Goal: Task Accomplishment & Management: Complete application form

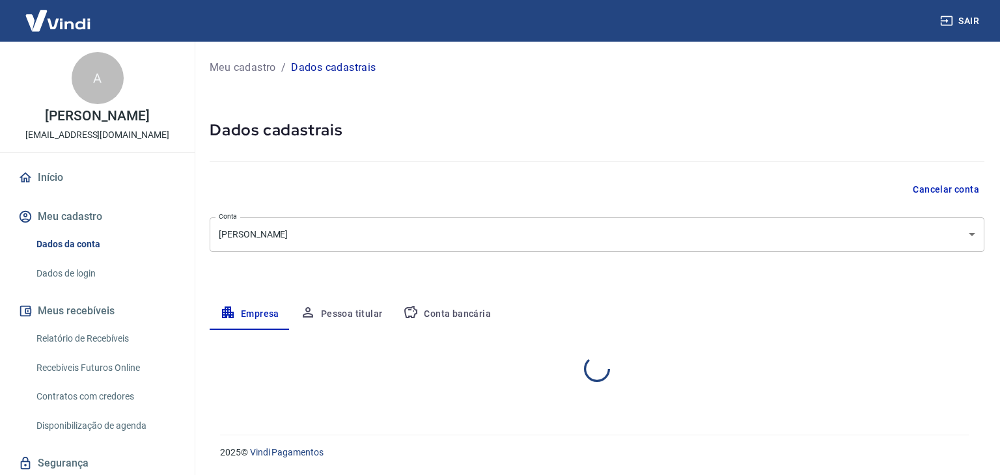
select select "RN"
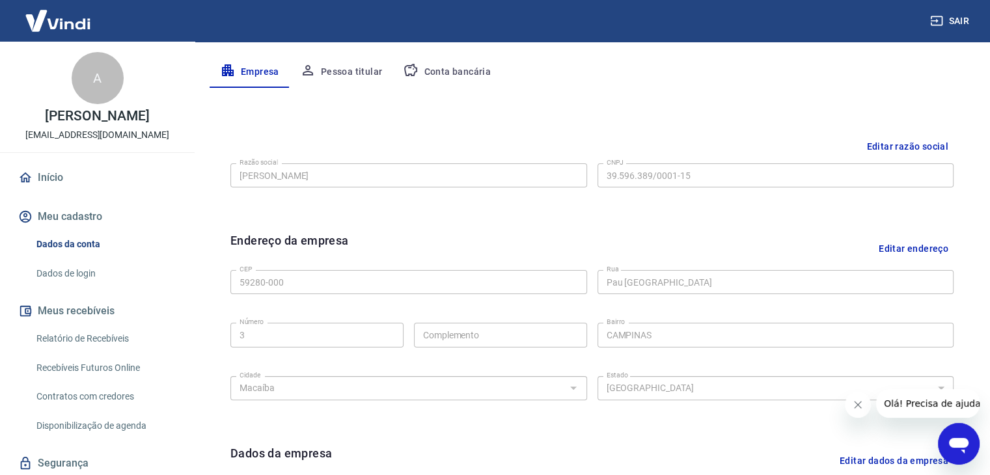
scroll to position [208, 0]
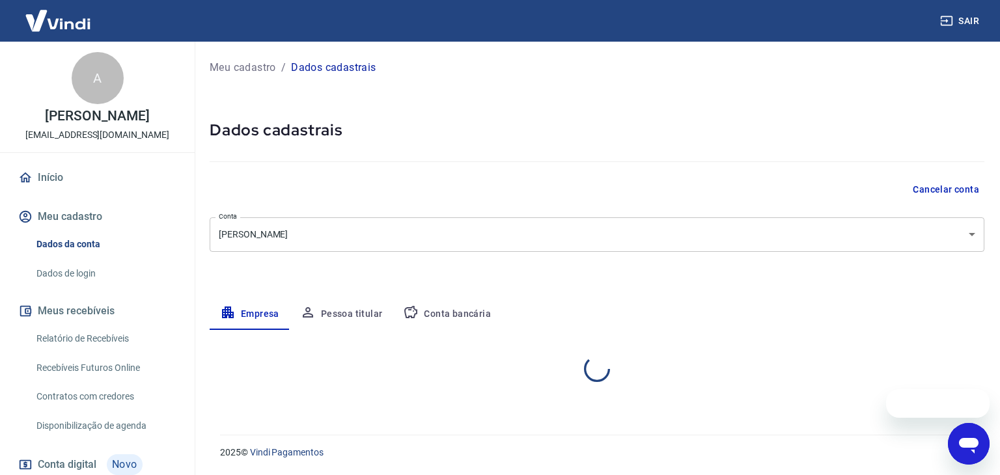
select select "RN"
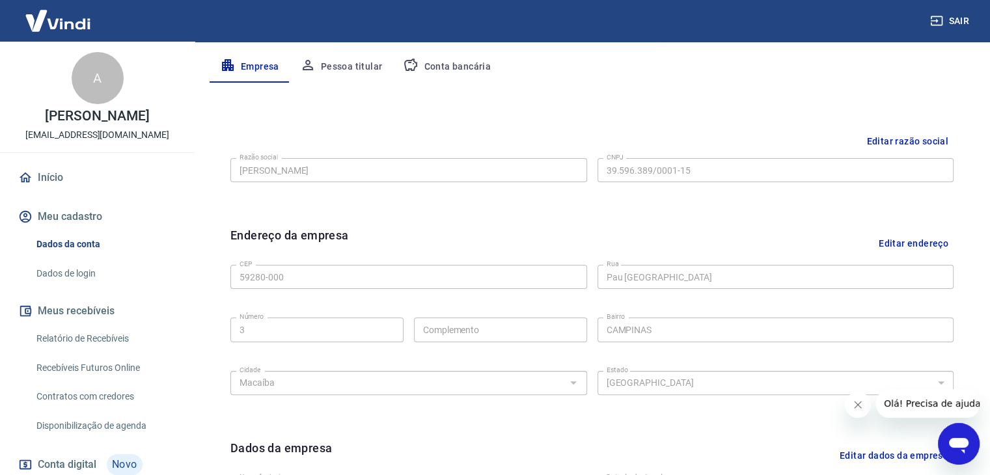
scroll to position [250, 0]
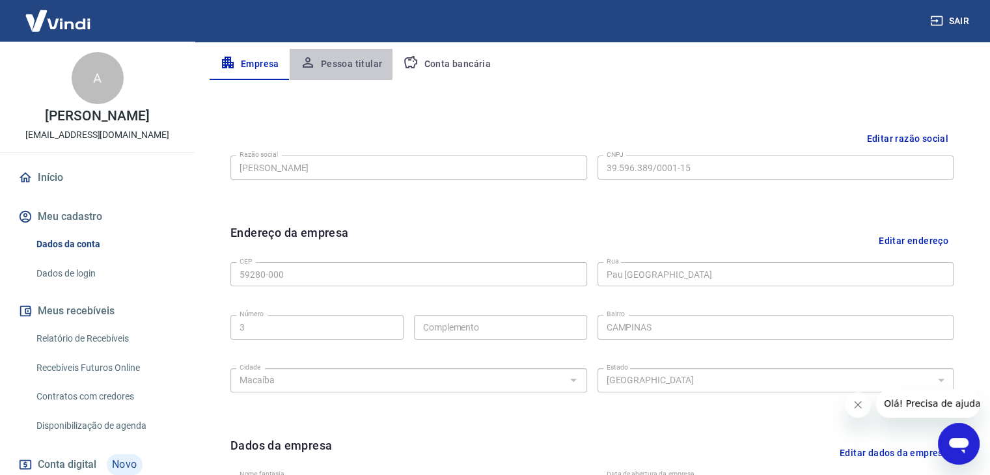
click at [333, 58] on button "Pessoa titular" at bounding box center [342, 64] width 104 height 31
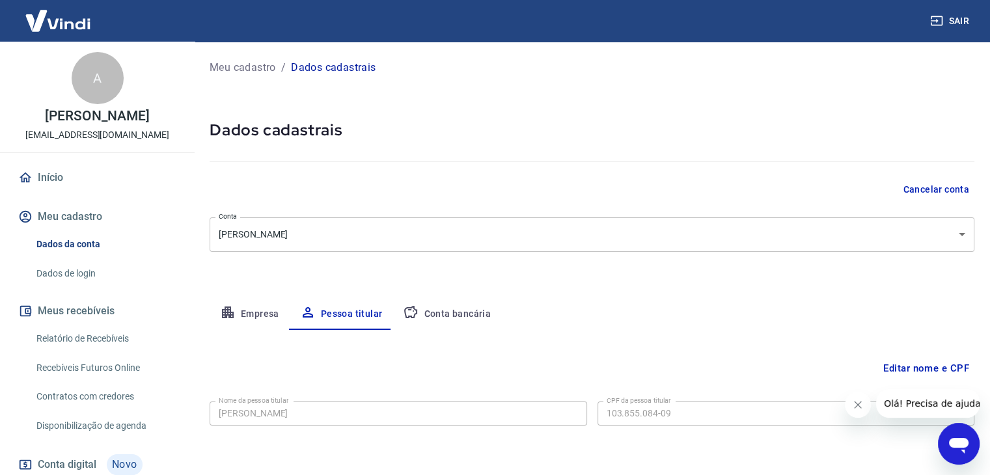
scroll to position [45, 0]
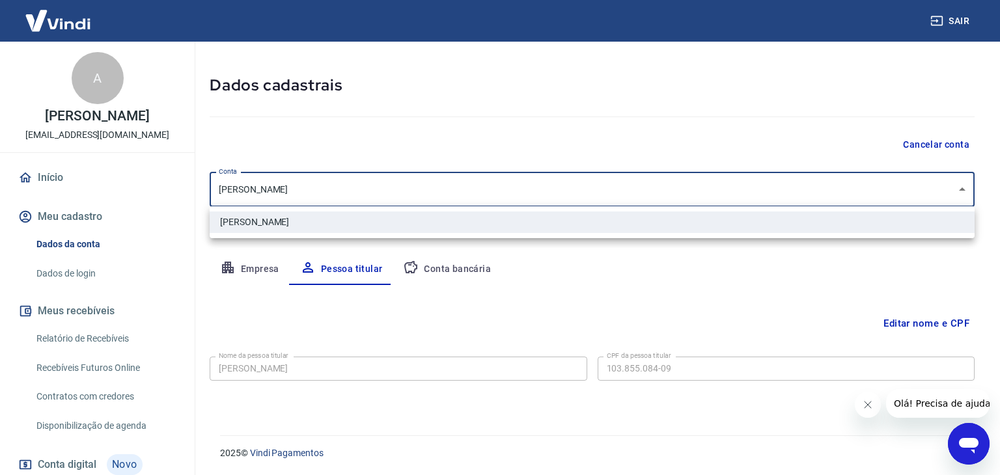
click at [372, 174] on body "Sair A Artur Saraiva Alves comercial@mayva.com.br Início Meu cadastro Dados da …" at bounding box center [500, 192] width 1000 height 475
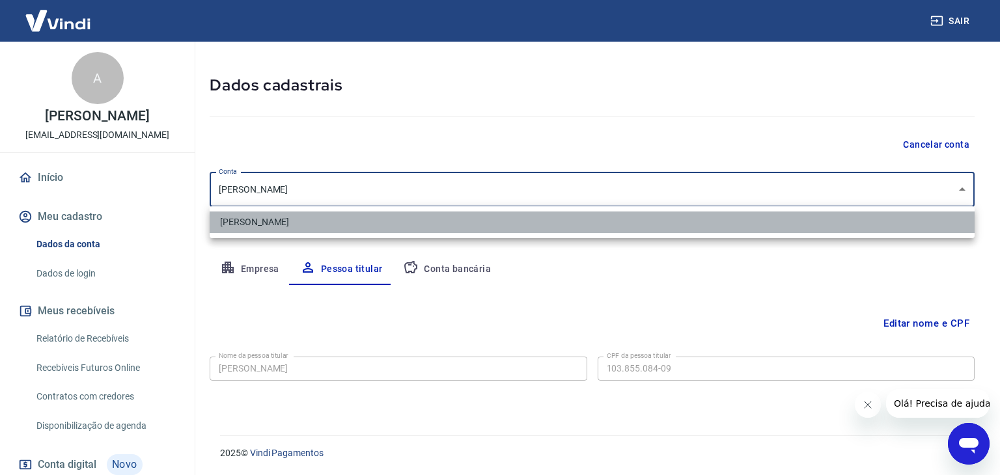
click at [294, 227] on li "[PERSON_NAME]" at bounding box center [592, 222] width 765 height 21
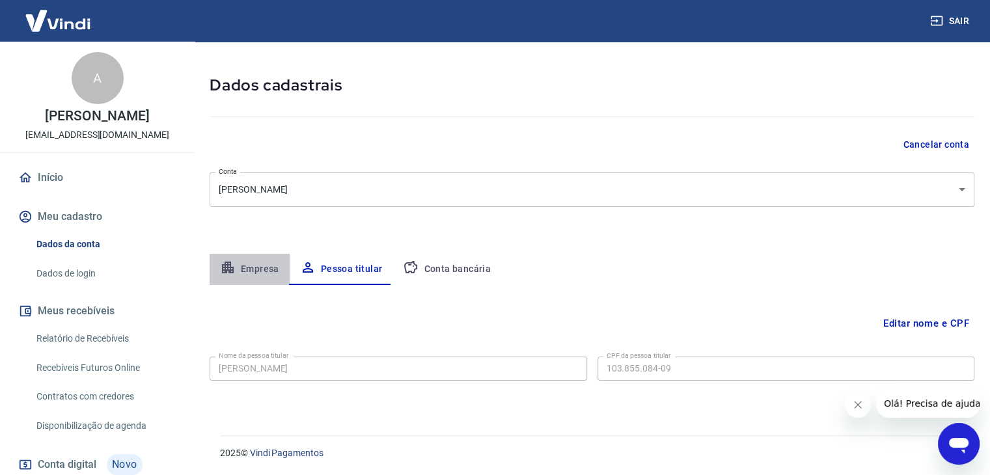
click at [257, 254] on button "Empresa" at bounding box center [250, 269] width 80 height 31
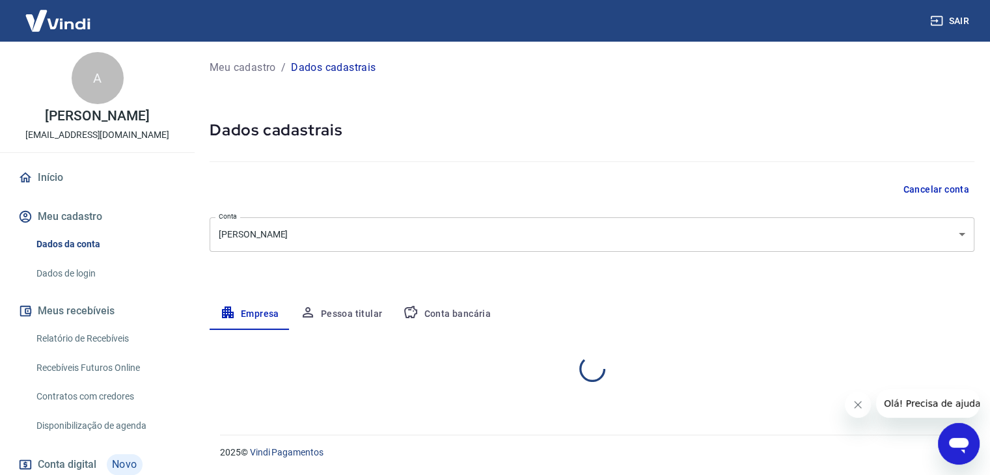
scroll to position [0, 0]
select select "RN"
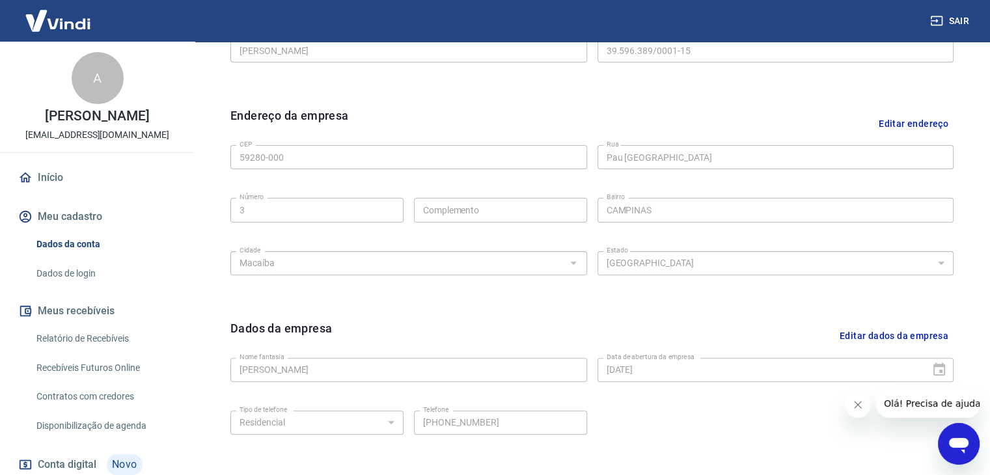
scroll to position [464, 0]
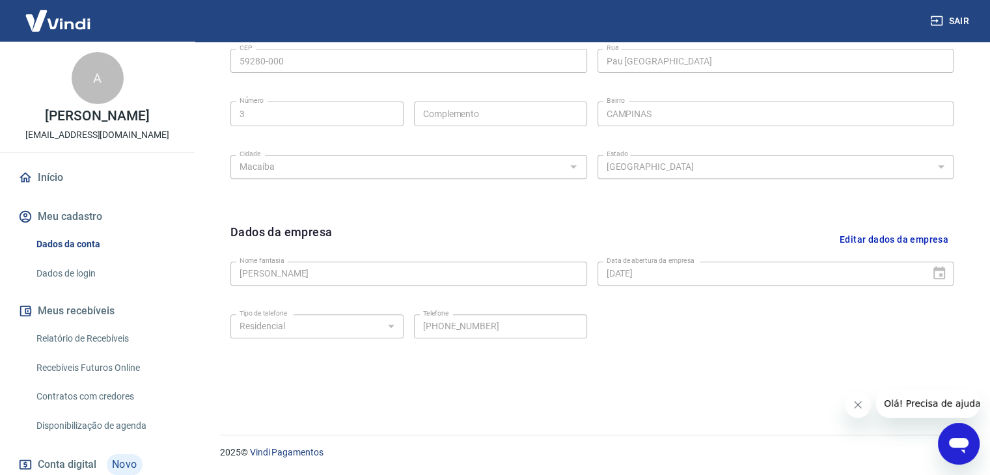
click at [865, 413] on button "Fechar mensagem da empresa" at bounding box center [858, 405] width 26 height 26
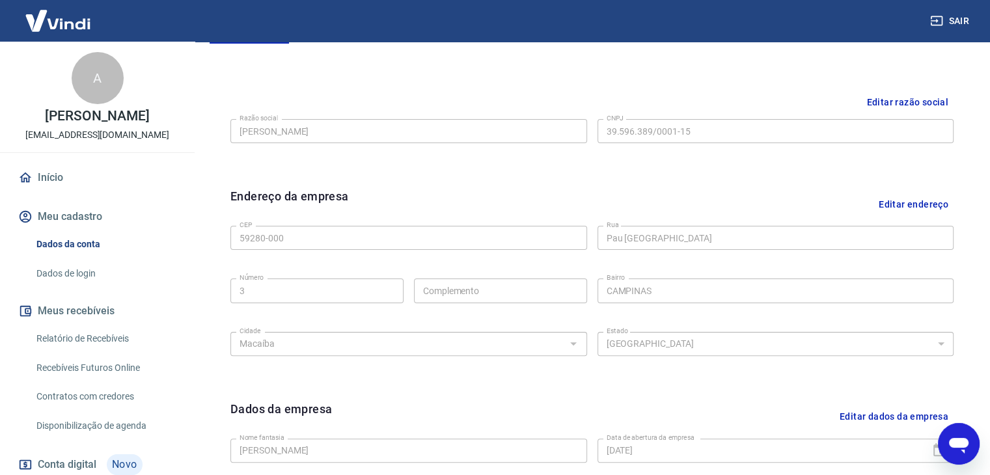
scroll to position [285, 0]
click at [653, 255] on div "CEP 59280-000 CEP Rua Pau Brasil Rua Número 3 Número Complemento Complemento Ba…" at bounding box center [591, 290] width 723 height 137
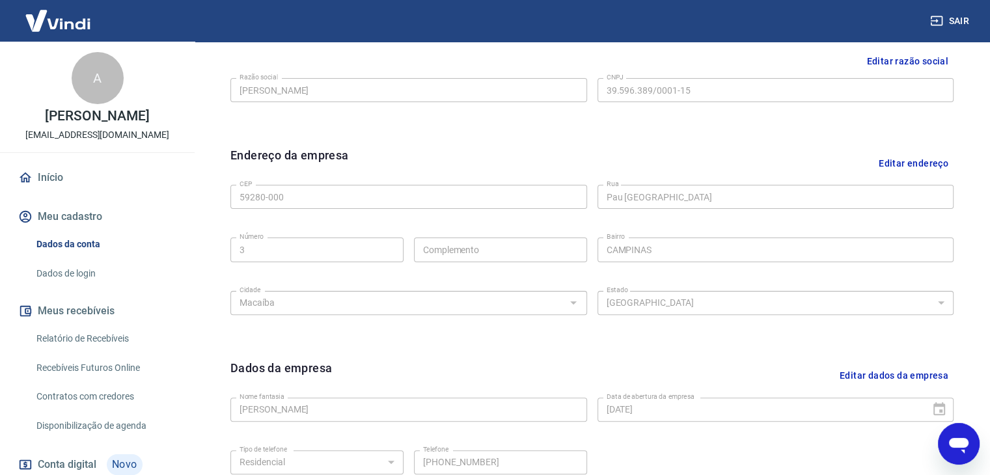
scroll to position [161, 0]
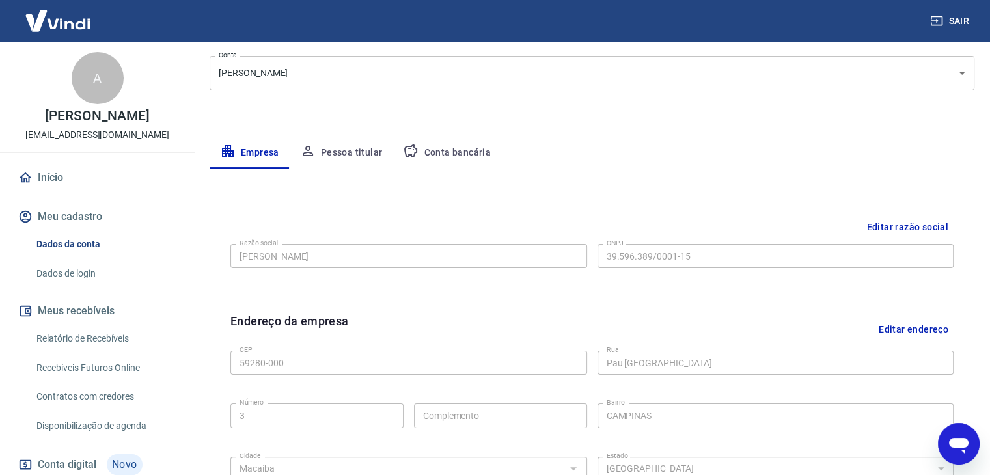
click at [417, 152] on icon "button" at bounding box center [411, 151] width 16 height 16
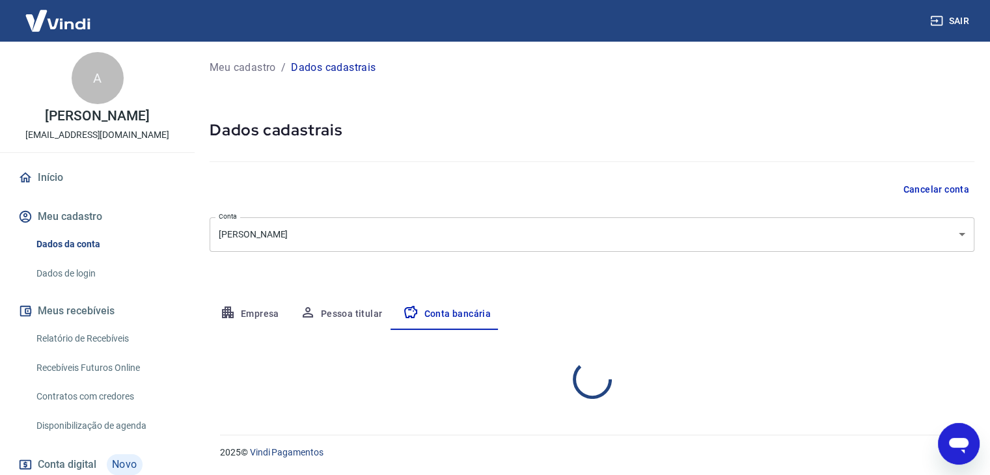
scroll to position [0, 0]
select select "1"
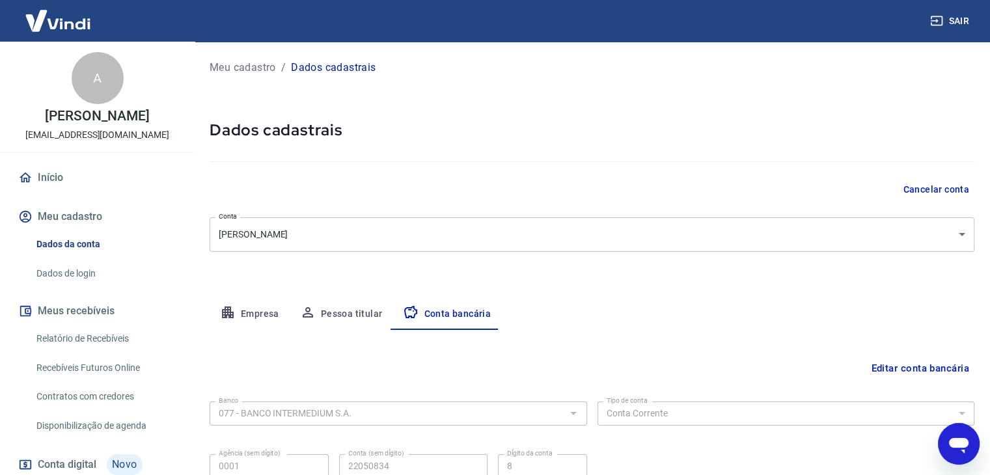
scroll to position [117, 0]
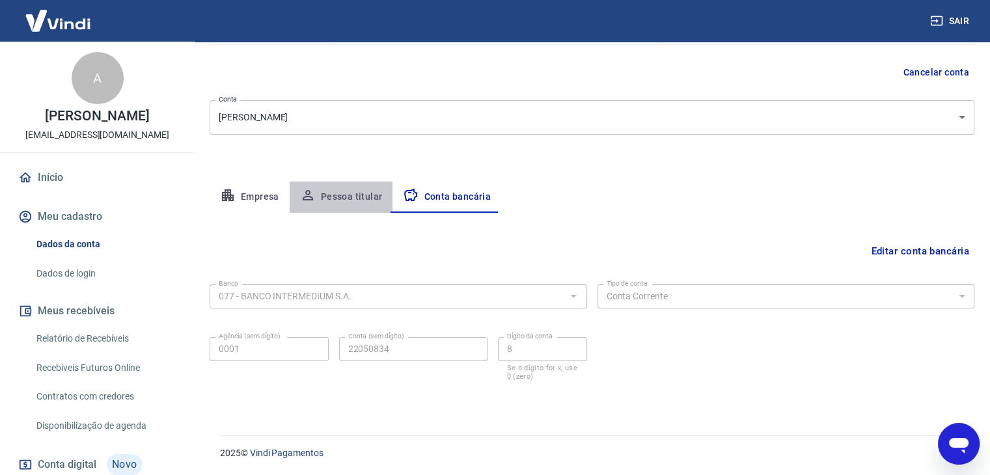
click at [349, 195] on button "Pessoa titular" at bounding box center [342, 197] width 104 height 31
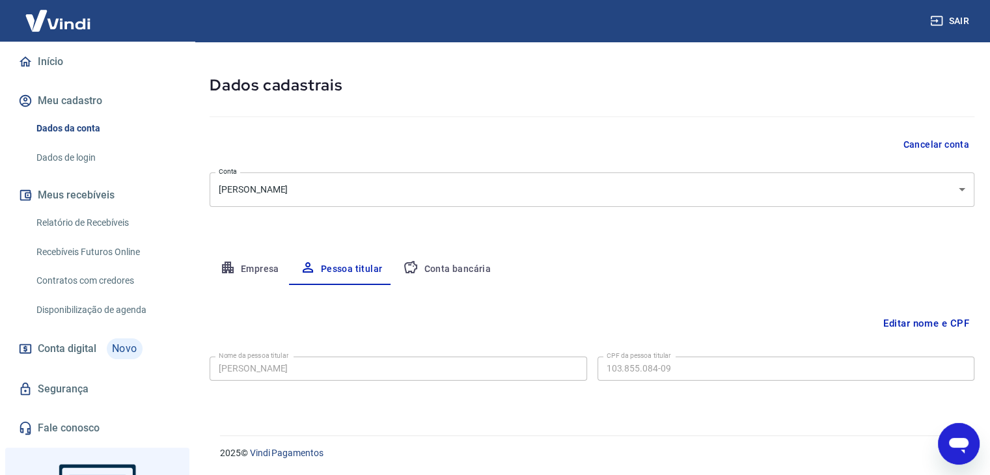
scroll to position [117, 0]
click at [71, 165] on link "Dados de login" at bounding box center [105, 157] width 148 height 27
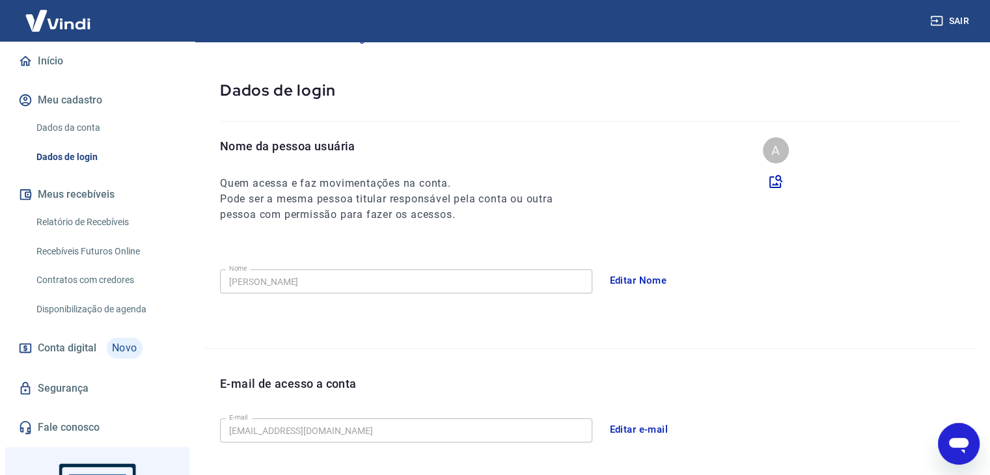
scroll to position [357, 0]
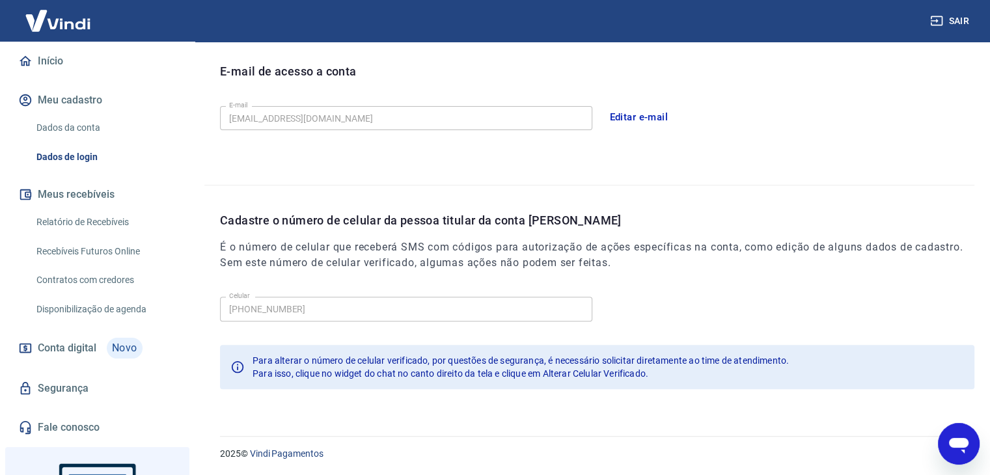
click at [637, 115] on button "Editar e-mail" at bounding box center [639, 117] width 73 height 27
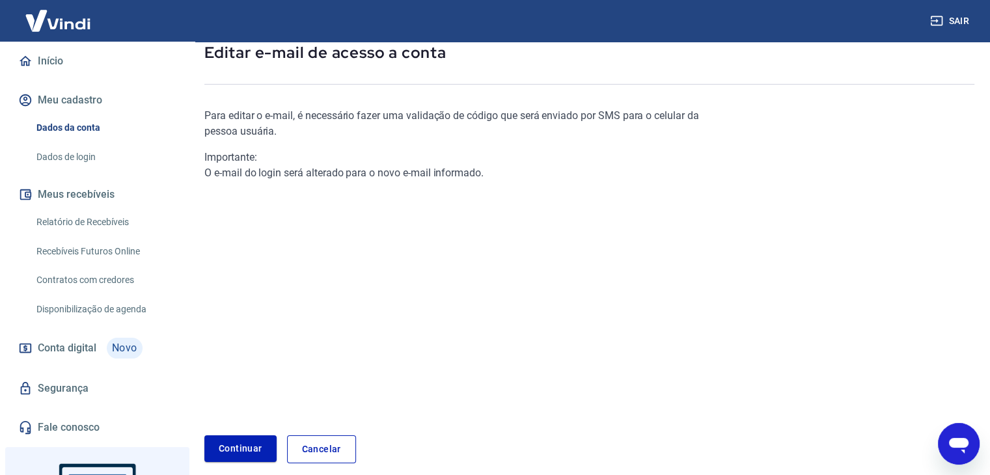
scroll to position [77, 0]
click at [243, 454] on link "Continuar" at bounding box center [240, 449] width 72 height 27
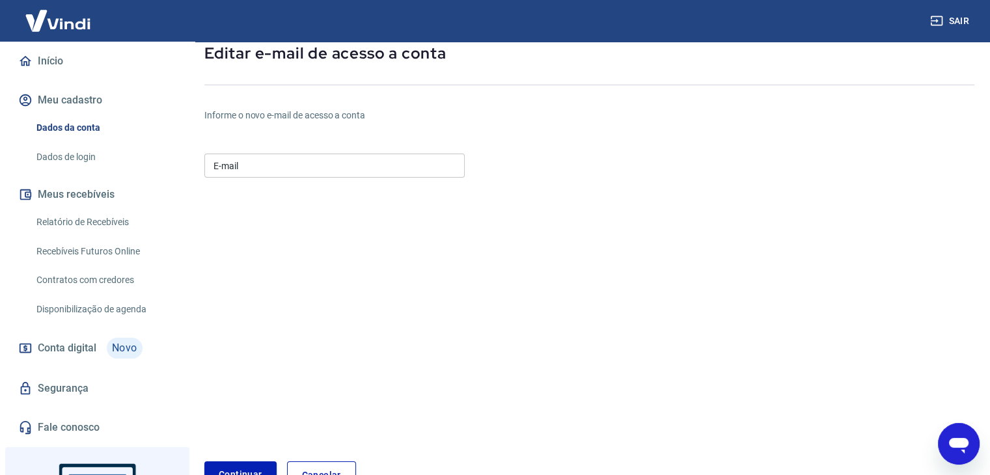
click at [240, 177] on input "E-mail" at bounding box center [334, 166] width 260 height 24
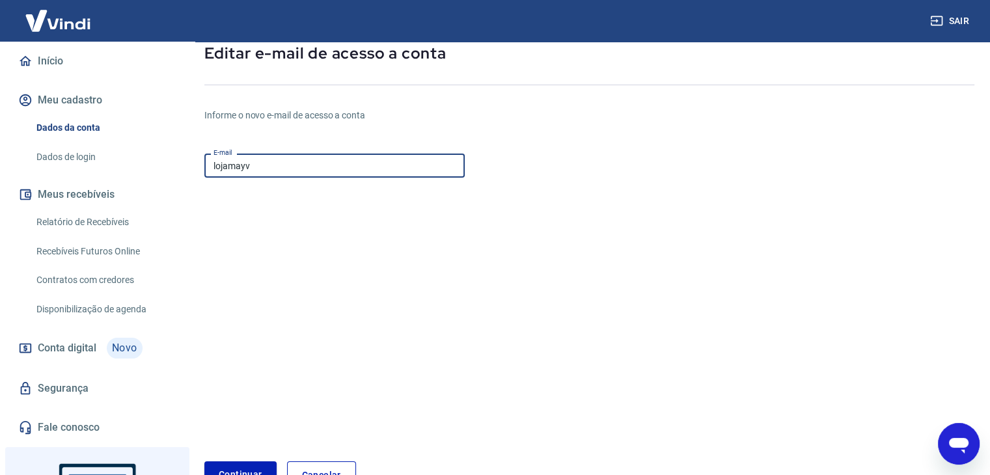
type input "[EMAIL_ADDRESS][DOMAIN_NAME]"
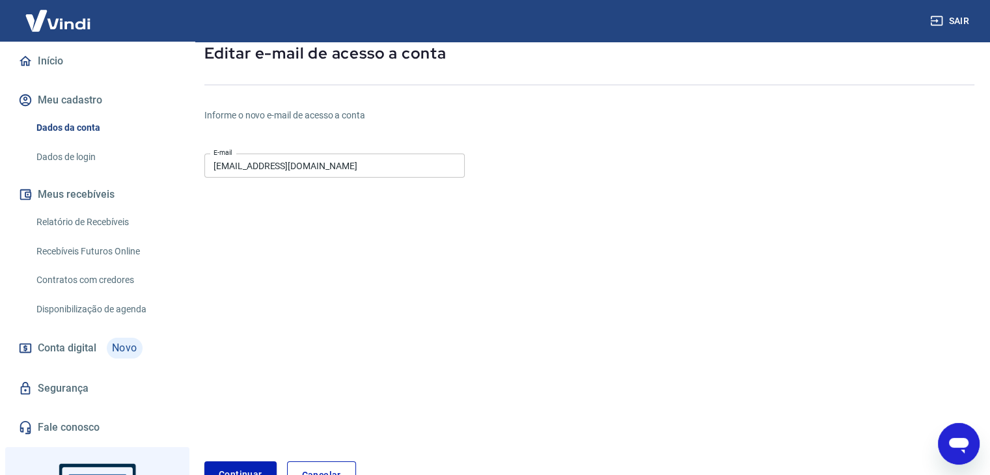
click at [274, 220] on form "E-mail lojamayva@gmail.com E-mail Continuar Cancelar" at bounding box center [461, 318] width 514 height 341
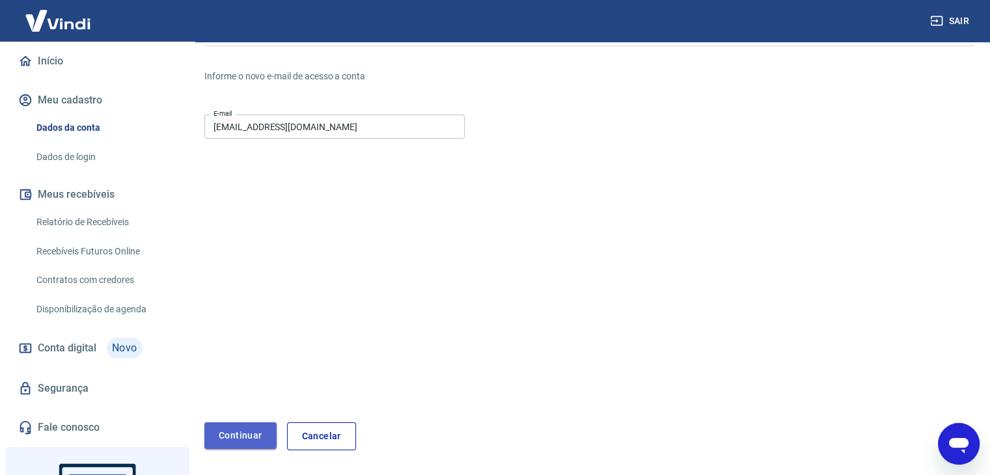
click at [226, 430] on button "Continuar" at bounding box center [240, 436] width 72 height 27
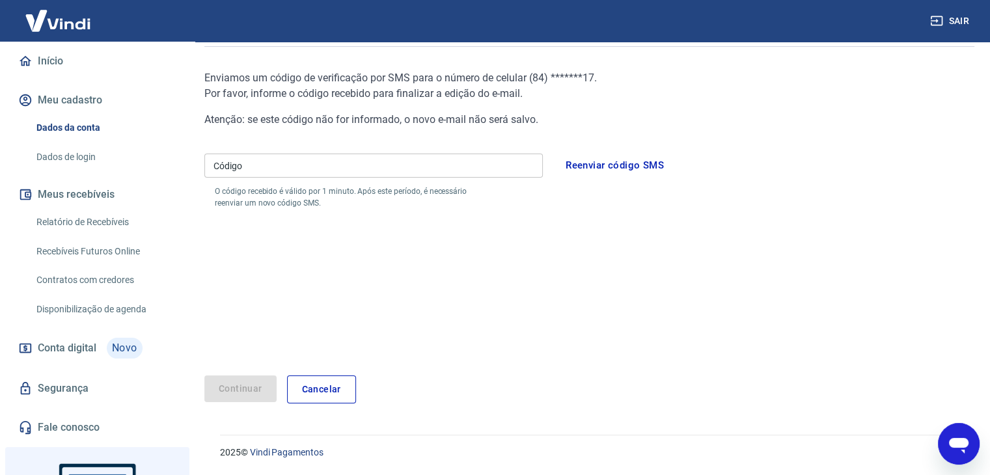
scroll to position [68, 0]
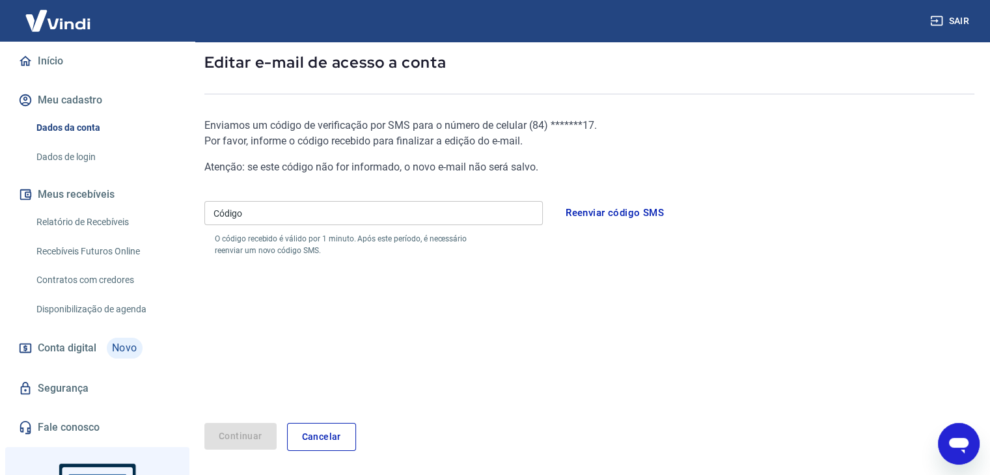
click at [494, 216] on input "Código" at bounding box center [373, 213] width 339 height 24
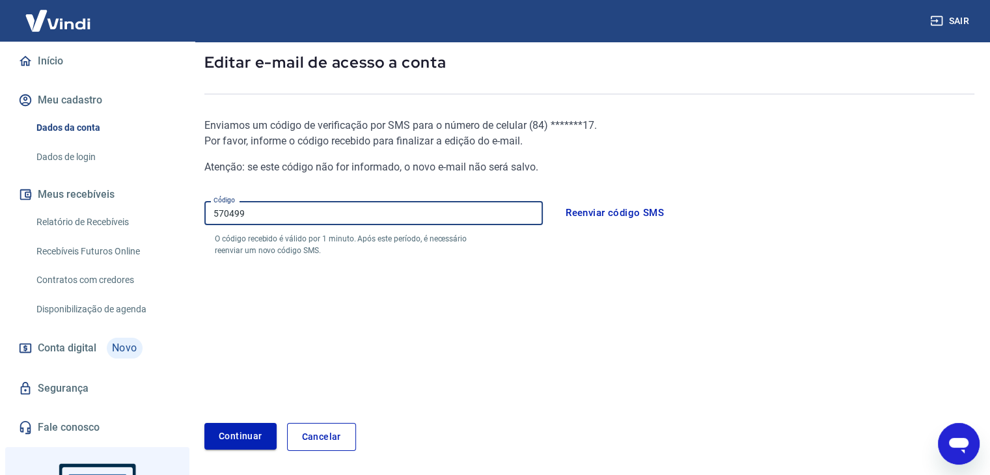
click at [232, 438] on button "Continuar" at bounding box center [240, 436] width 72 height 27
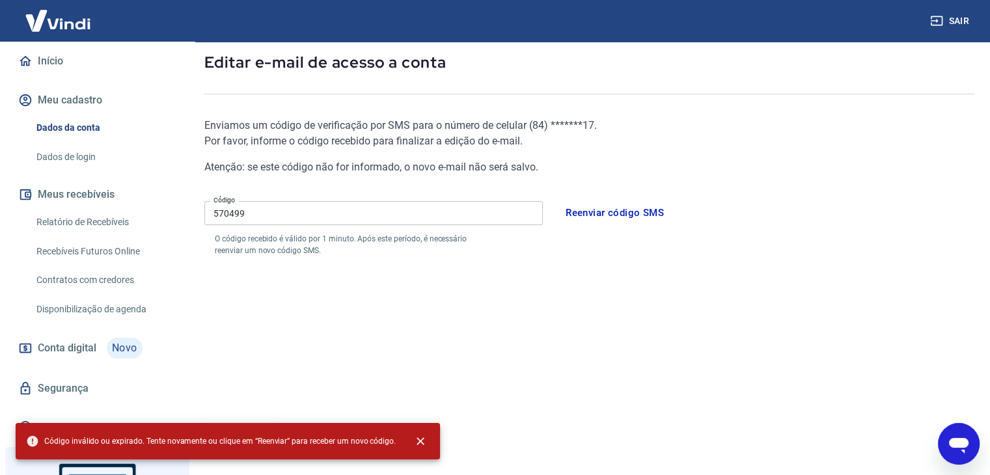
click at [588, 216] on button "Reenviar código SMS" at bounding box center [615, 212] width 113 height 27
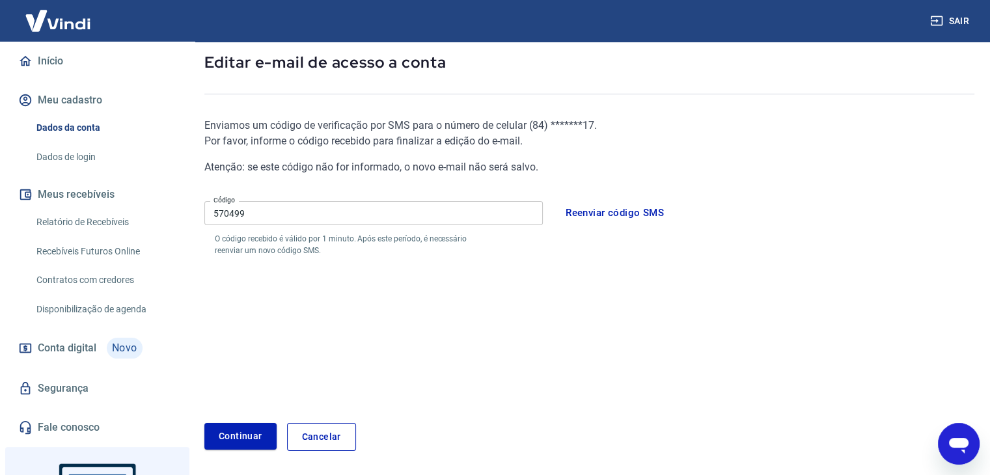
drag, startPoint x: 303, startPoint y: 223, endPoint x: 174, endPoint y: 221, distance: 128.9
click at [174, 221] on div "Sair A Artur Saraiva Alves comercial@mayva.com.br Início Meu cadastro Dados da …" at bounding box center [495, 169] width 990 height 475
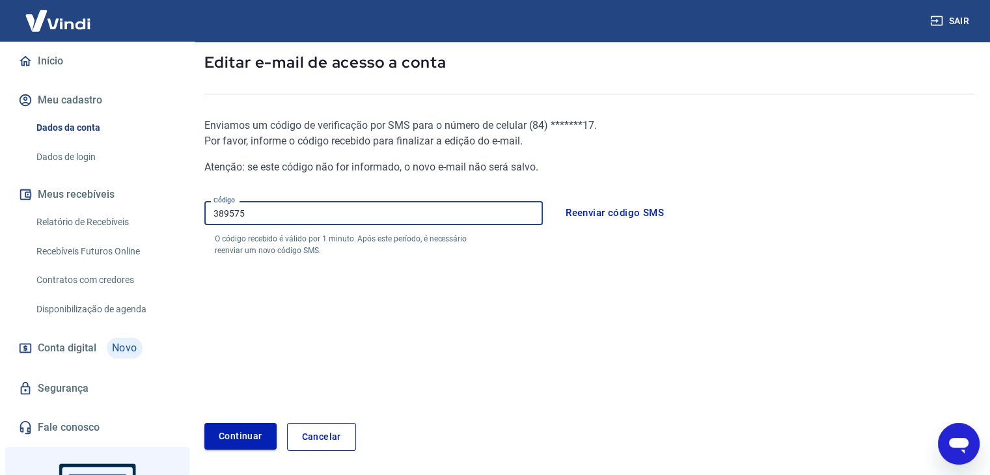
type input "389575"
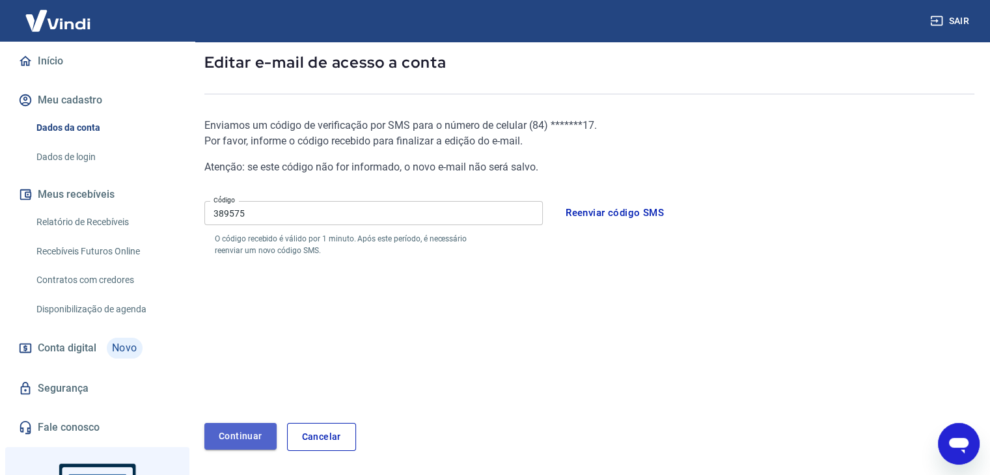
click at [243, 438] on button "Continuar" at bounding box center [240, 436] width 72 height 27
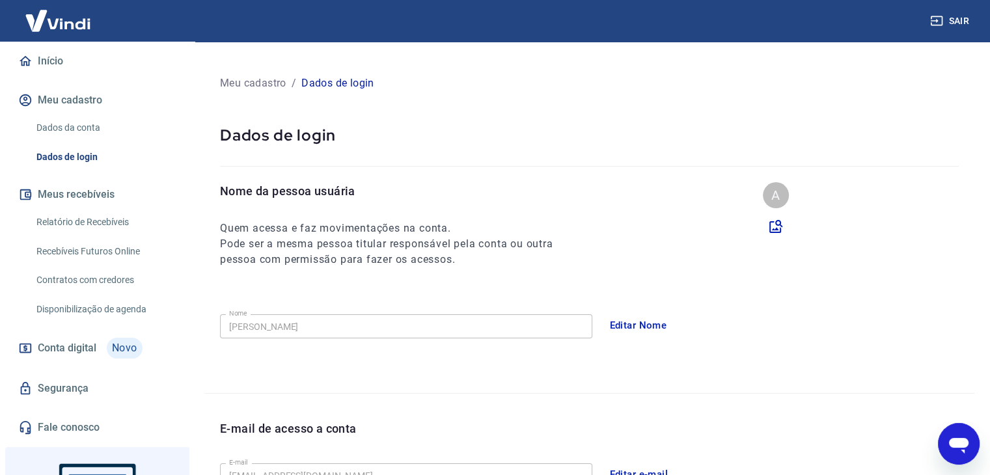
click at [63, 70] on link "Início" at bounding box center [97, 61] width 163 height 29
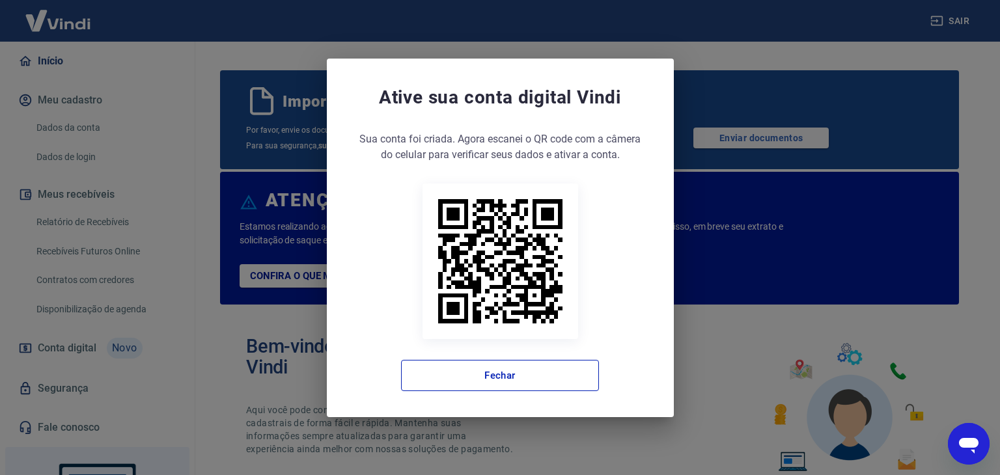
click at [483, 357] on div "Sua conta foi criada. Agora clique no botão abaixo para verificar seus dados e …" at bounding box center [500, 262] width 295 height 260
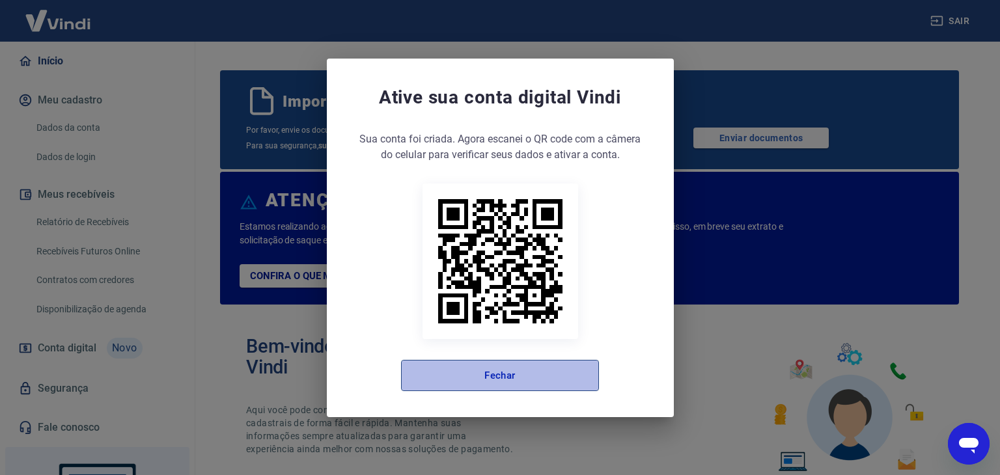
click at [463, 364] on button "Fechar" at bounding box center [500, 375] width 198 height 31
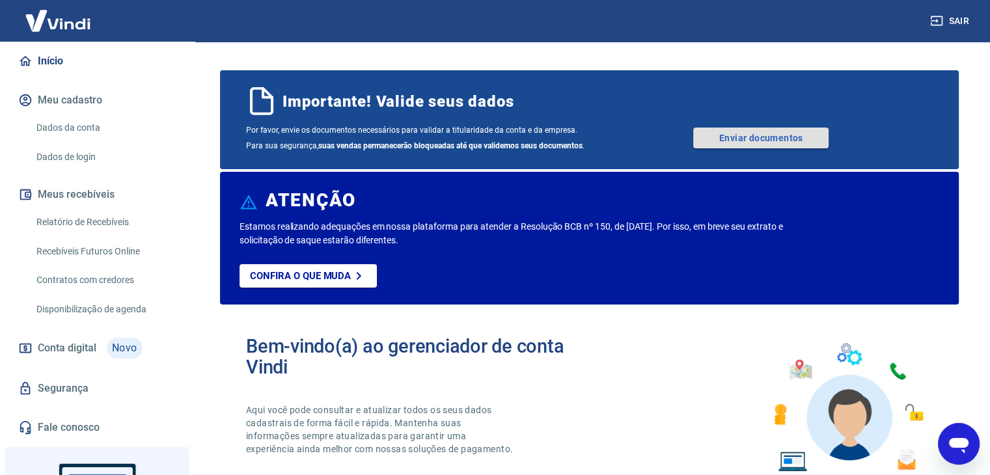
click at [742, 132] on link "Enviar documentos" at bounding box center [760, 138] width 135 height 21
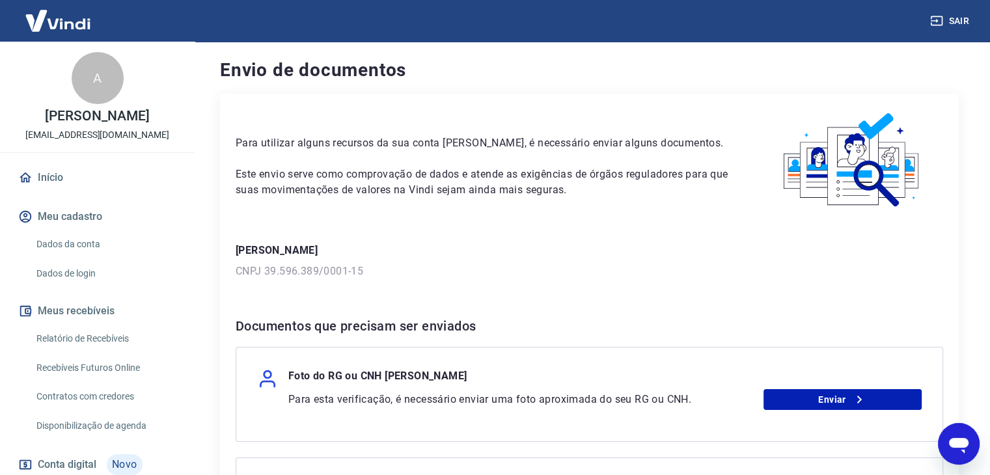
scroll to position [237, 0]
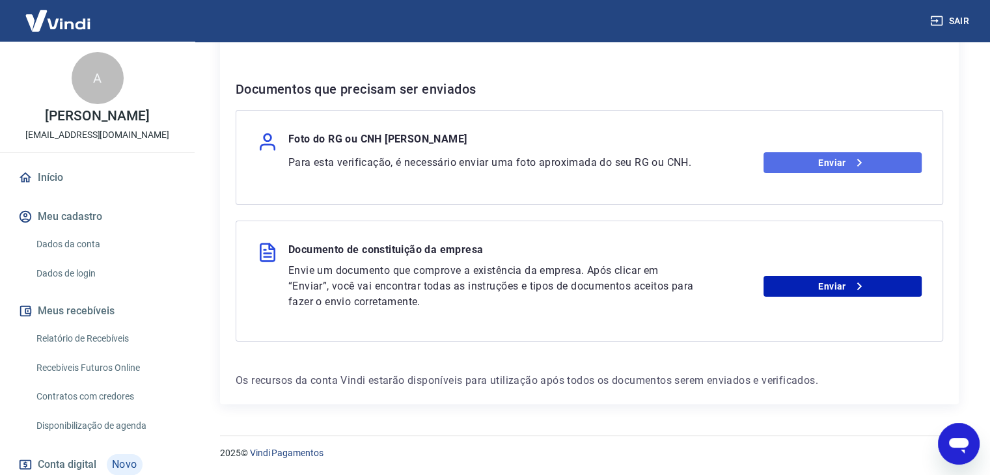
click at [787, 167] on link "Enviar" at bounding box center [843, 162] width 158 height 21
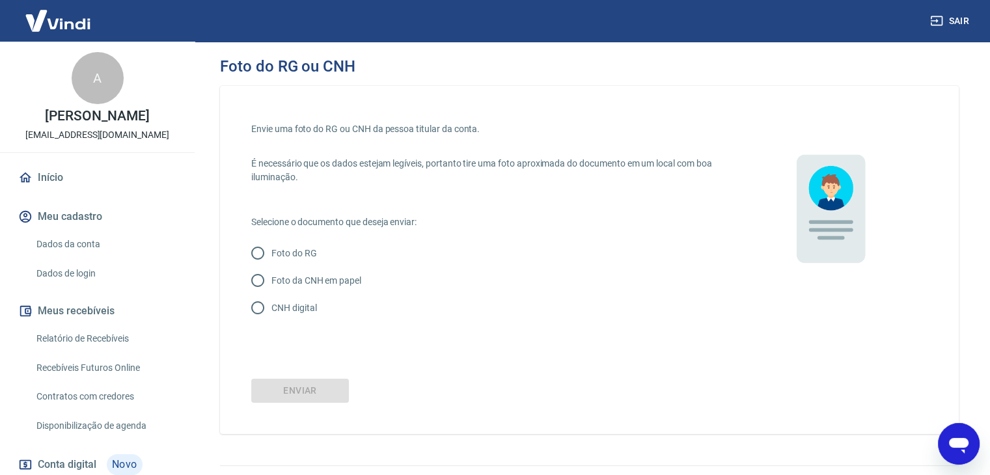
click at [271, 308] on input "CNH digital" at bounding box center [257, 307] width 27 height 27
radio input "true"
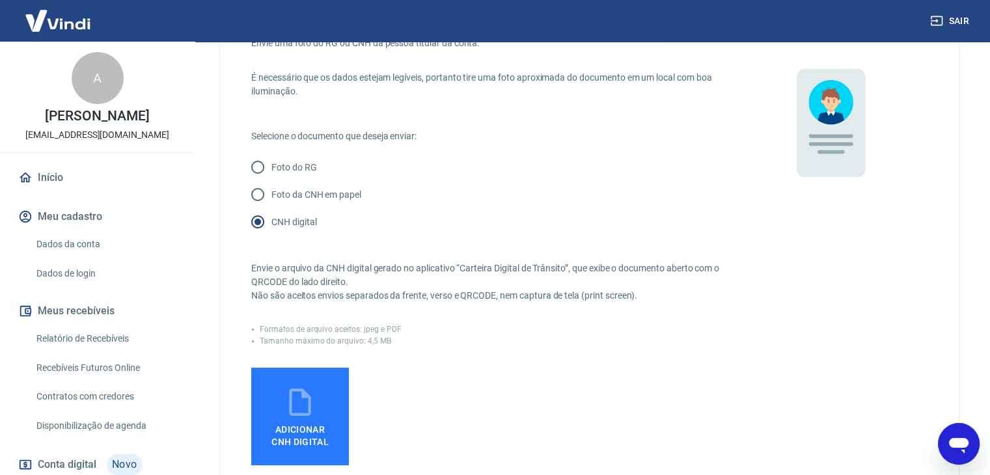
scroll to position [88, 0]
click at [300, 402] on icon at bounding box center [300, 400] width 33 height 33
click at [0, 0] on input "Adicionar CNH Digital" at bounding box center [0, 0] width 0 height 0
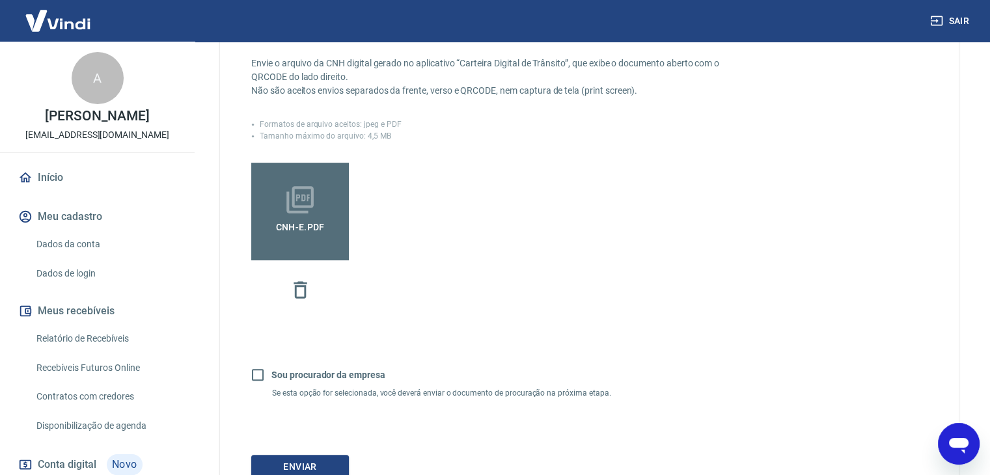
scroll to position [397, 0]
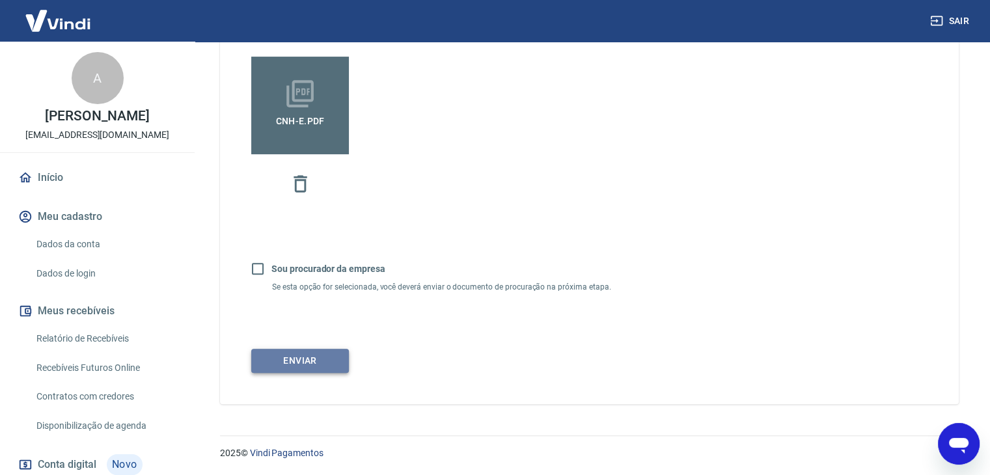
click at [294, 368] on button "Enviar" at bounding box center [300, 361] width 98 height 24
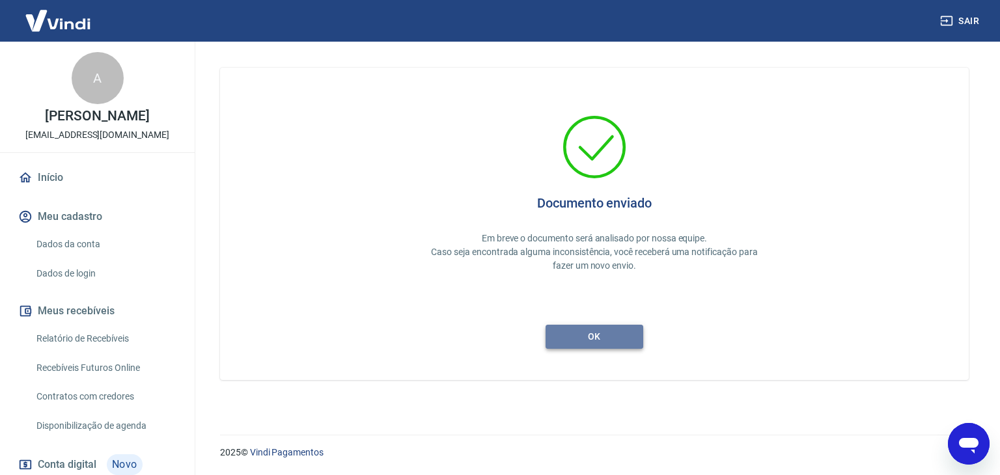
click at [570, 333] on button "ok" at bounding box center [595, 337] width 98 height 24
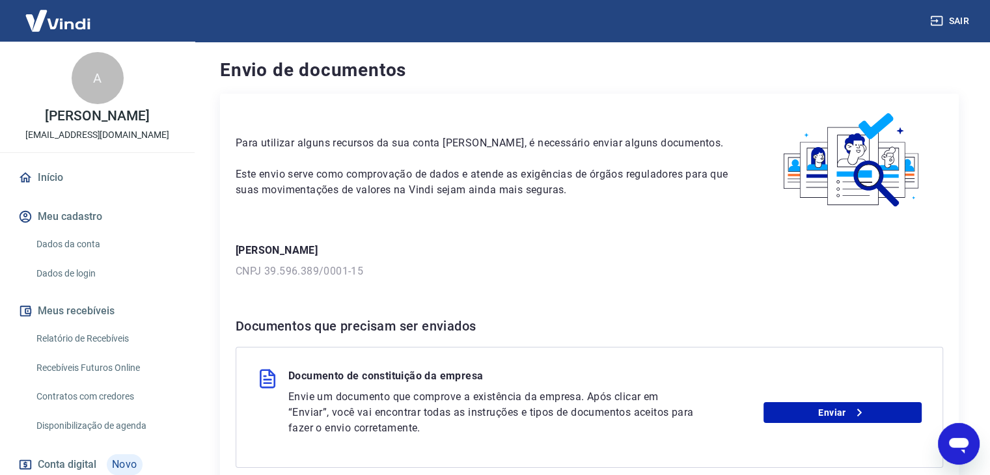
scroll to position [127, 0]
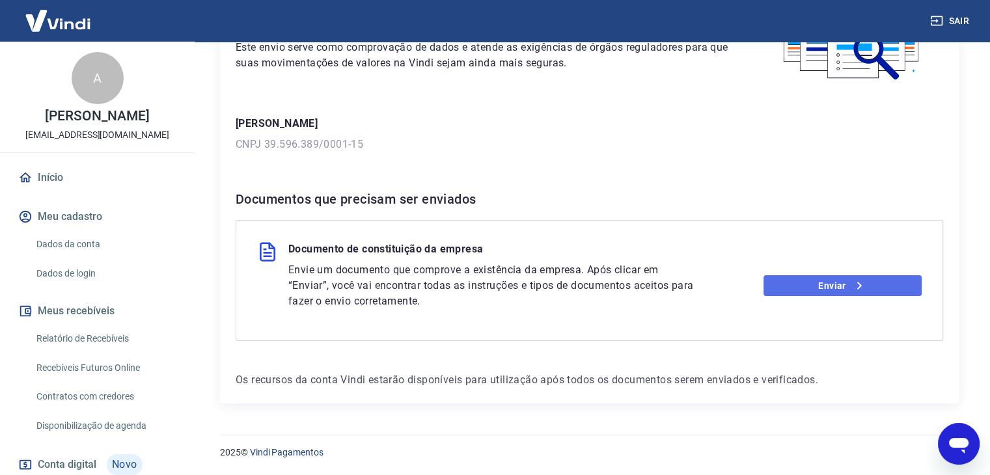
click at [787, 285] on link "Enviar" at bounding box center [843, 285] width 158 height 21
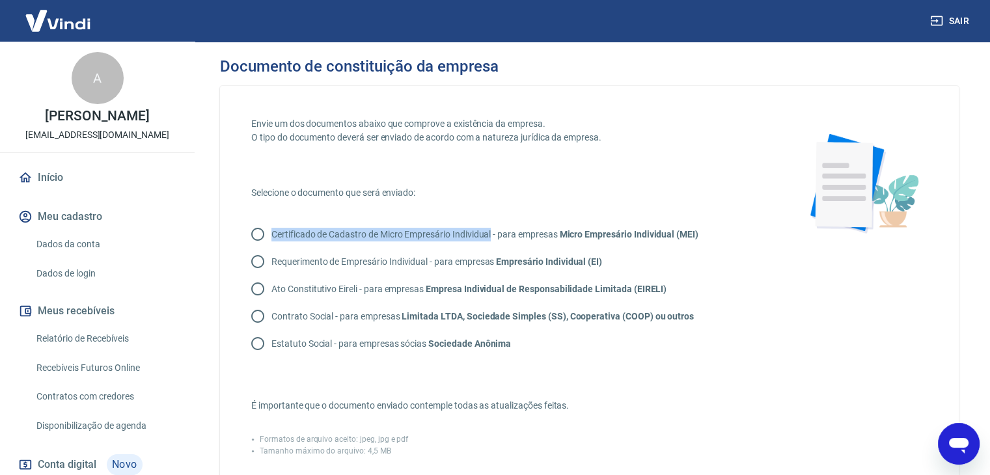
drag, startPoint x: 492, startPoint y: 233, endPoint x: 270, endPoint y: 233, distance: 222.7
click at [270, 233] on label "Certificado de Cadastro de Micro Empresário Individual - para empresas Micro Em…" at bounding box center [471, 234] width 454 height 27
copy p "Certificado de Cadastro de Micro Empresário Individual"
click at [346, 236] on p "Certificado de Cadastro de Micro Empresário Individual - para empresas Micro Em…" at bounding box center [484, 235] width 427 height 14
click at [271, 236] on input "Certificado de Cadastro de Micro Empresário Individual - para empresas Micro Em…" at bounding box center [257, 234] width 27 height 27
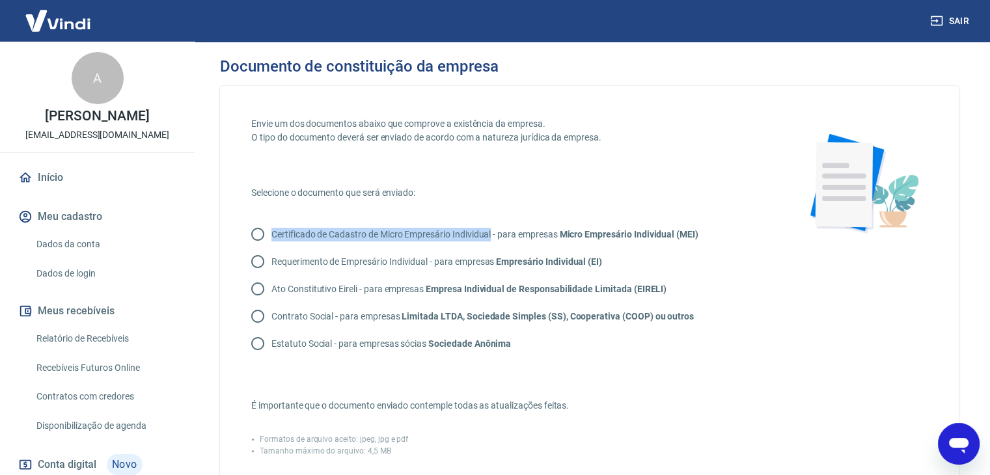
radio input "true"
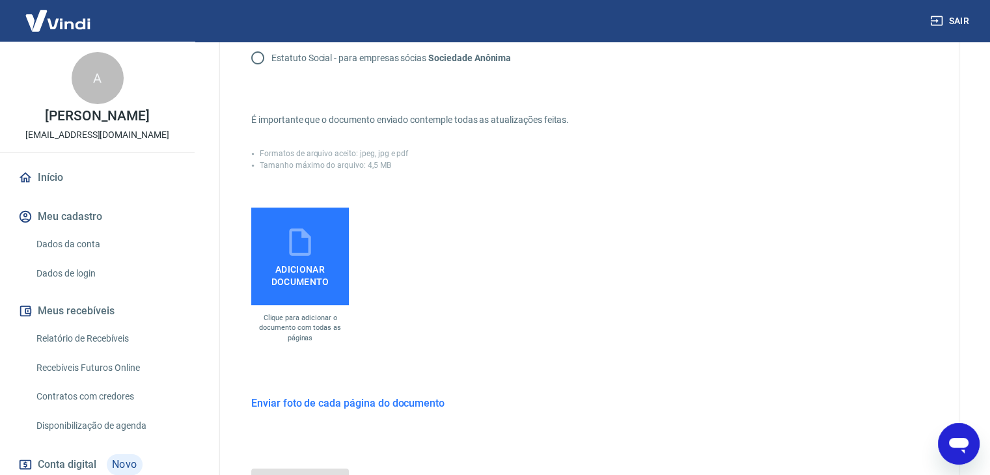
scroll to position [289, 0]
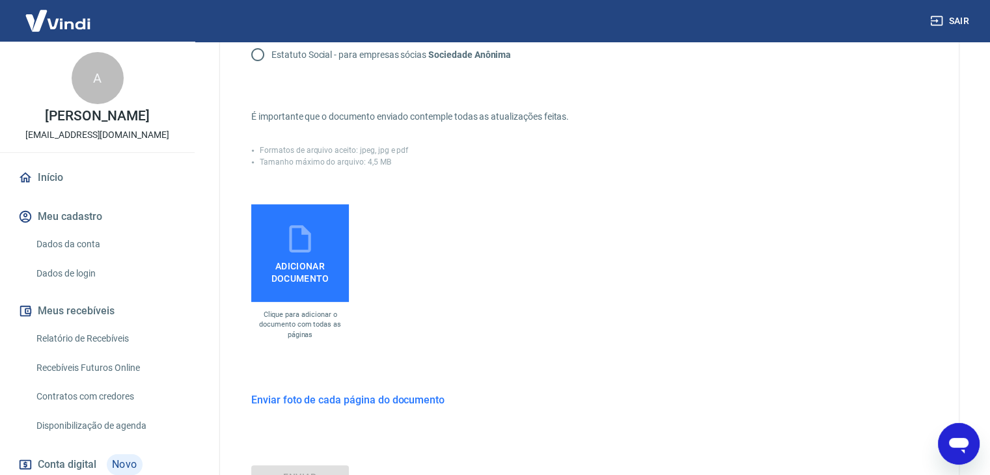
click at [318, 277] on span "Adicionar documento" at bounding box center [300, 269] width 87 height 29
click at [0, 0] on input "Adicionar documento" at bounding box center [0, 0] width 0 height 0
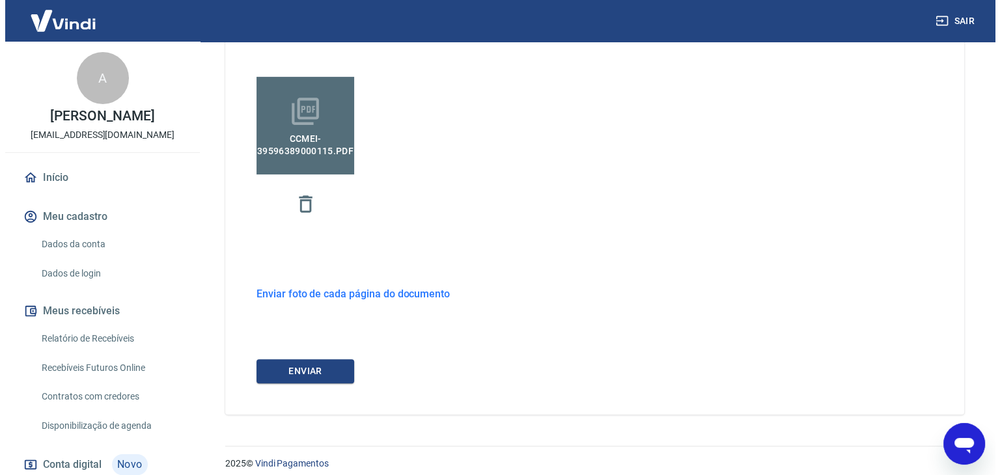
scroll to position [427, 0]
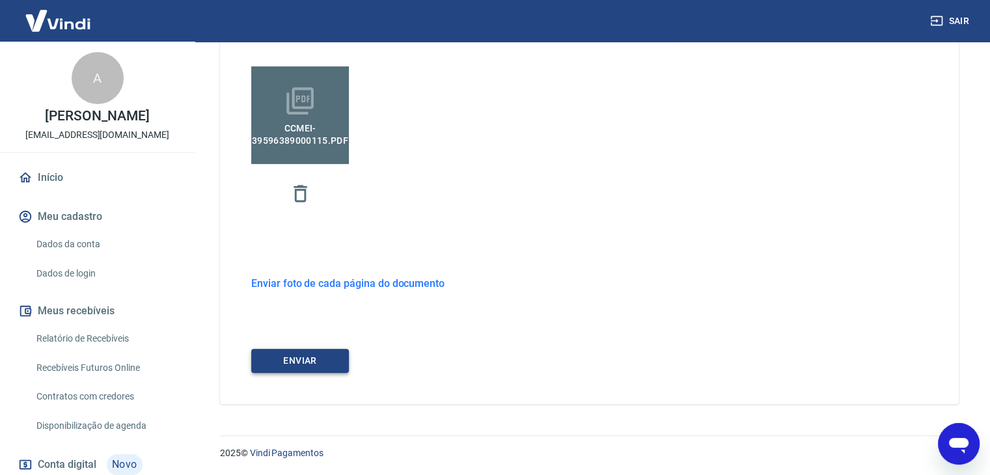
click at [314, 366] on button "ENVIAR" at bounding box center [300, 361] width 98 height 24
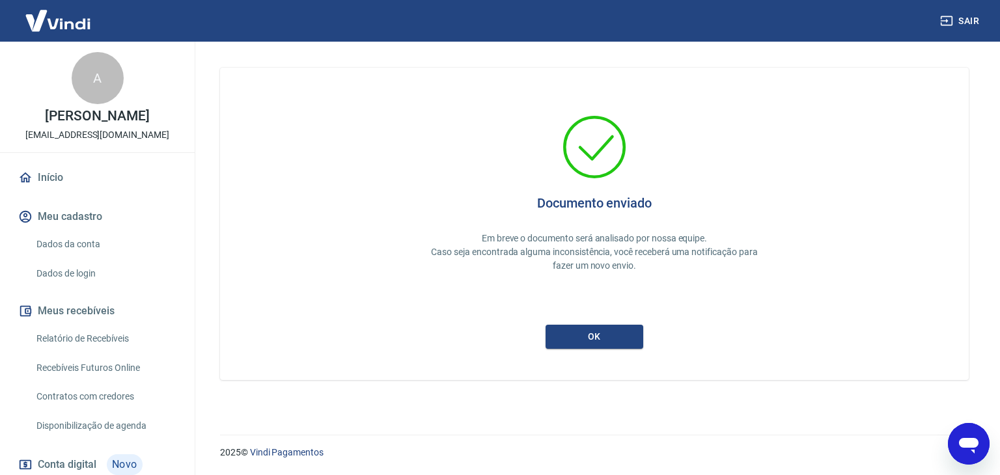
drag, startPoint x: 603, startPoint y: 342, endPoint x: 574, endPoint y: 296, distance: 53.8
click at [574, 296] on div "Documento enviado Em breve o documento será analisado por nossa equipe. Caso se…" at bounding box center [594, 224] width 686 height 250
click at [563, 337] on button "ok" at bounding box center [595, 337] width 98 height 24
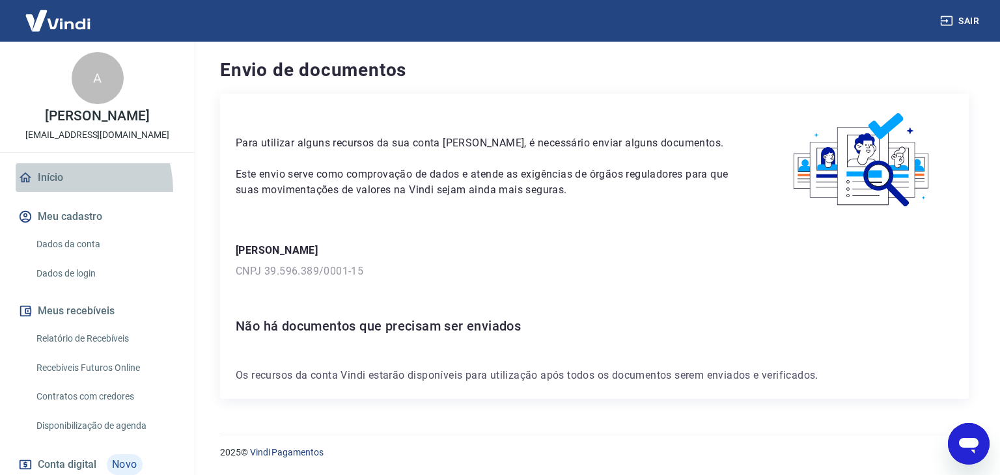
click at [57, 191] on link "Início" at bounding box center [97, 177] width 163 height 29
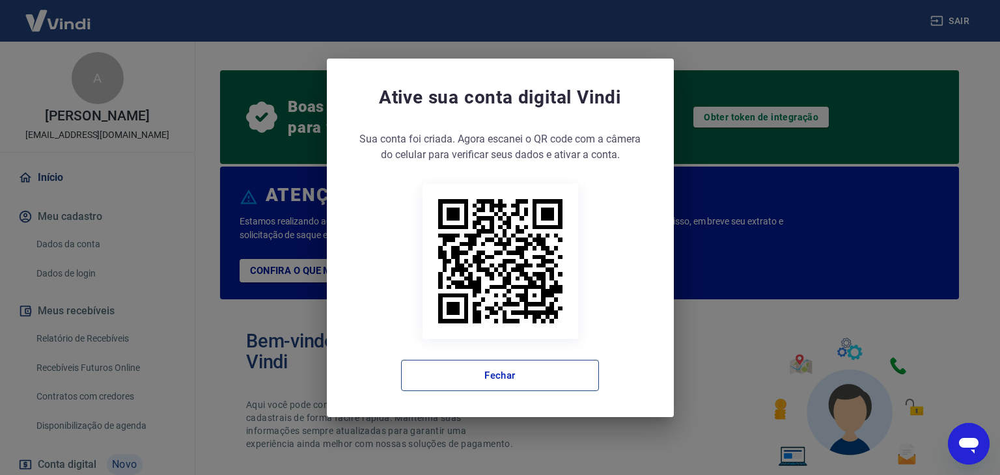
click at [492, 376] on button "Fechar" at bounding box center [500, 375] width 198 height 31
